Goal: Task Accomplishment & Management: Use online tool/utility

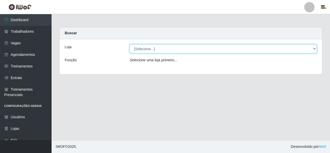
click at [235, 49] on select "[Selecione...] Rede Econômico - Malvinas Rede Econômico - Prata" at bounding box center [223, 48] width 187 height 9
select select "194"
click at [130, 44] on select "[Selecione...] Rede Econômico - Malvinas Rede Econômico - Prata" at bounding box center [223, 48] width 187 height 9
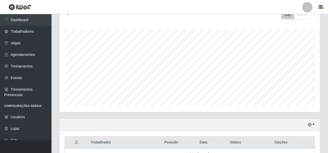
scroll to position [155, 0]
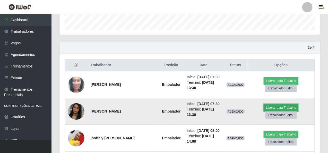
click at [266, 105] on button "Liberar para Trabalho" at bounding box center [281, 107] width 35 height 7
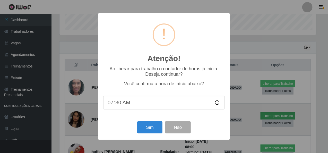
scroll to position [107, 259]
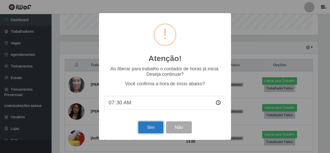
click at [155, 126] on button "Sim" at bounding box center [150, 127] width 25 height 12
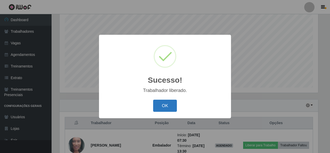
click at [161, 109] on button "OK" at bounding box center [165, 106] width 24 height 12
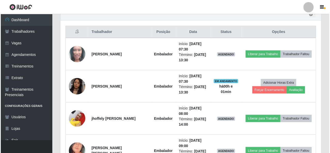
scroll to position [200, 0]
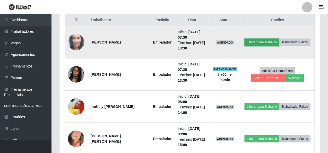
click at [261, 39] on button "Liberar para Trabalho" at bounding box center [262, 42] width 35 height 7
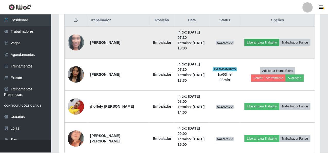
scroll to position [107, 259]
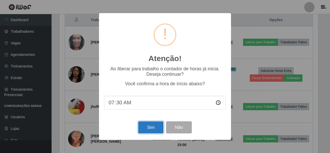
click at [153, 127] on button "Sim" at bounding box center [150, 127] width 25 height 12
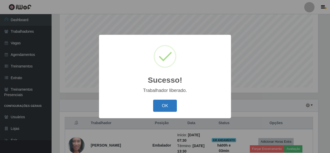
click at [170, 103] on button "OK" at bounding box center [165, 106] width 24 height 12
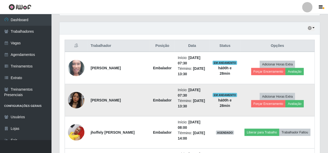
scroll to position [200, 0]
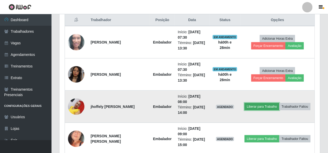
click at [260, 105] on button "Liberar para Trabalho" at bounding box center [262, 106] width 35 height 7
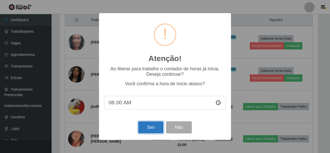
click at [147, 127] on button "Sim" at bounding box center [150, 127] width 25 height 12
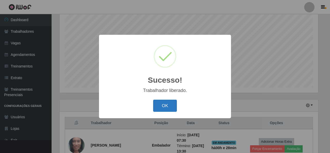
click at [160, 108] on button "OK" at bounding box center [165, 106] width 24 height 12
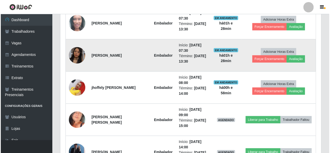
scroll to position [232, 0]
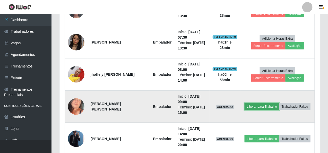
click at [271, 108] on button "Liberar para Trabalho" at bounding box center [262, 106] width 35 height 7
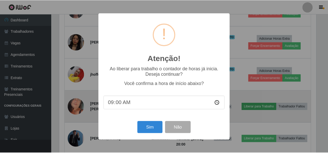
scroll to position [107, 259]
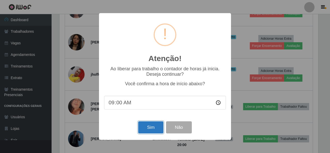
click at [146, 126] on button "Sim" at bounding box center [150, 127] width 25 height 12
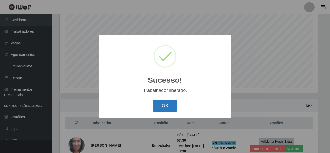
click at [169, 104] on button "OK" at bounding box center [165, 106] width 24 height 12
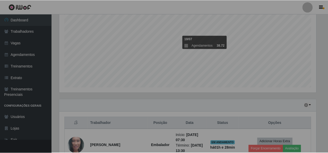
scroll to position [107, 261]
